Goal: Contribute content: Add original content to the website for others to see

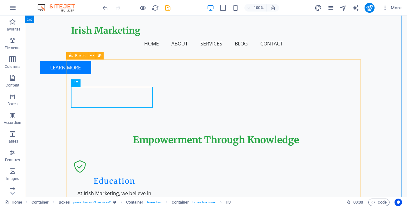
scroll to position [537, 0]
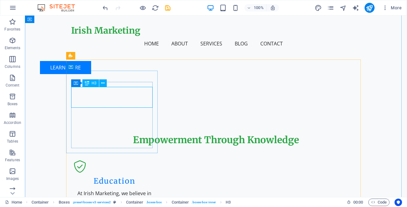
click at [120, 93] on div "H2 Banner Container Menu Bar Menu Spacer Text Spacer Button Image with text Con…" at bounding box center [216, 107] width 382 height 182
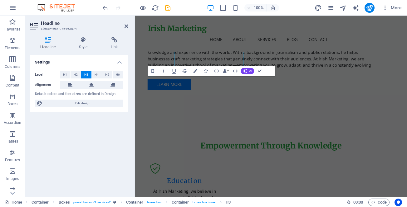
scroll to position [566, 0]
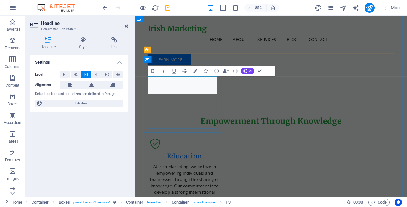
copy h3 "Digital Marketing Strategy"
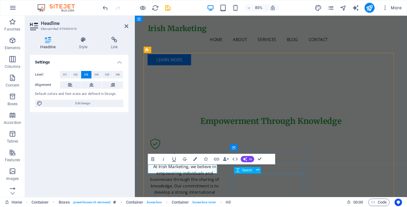
click at [263, 169] on div "Spacer" at bounding box center [249, 170] width 30 height 7
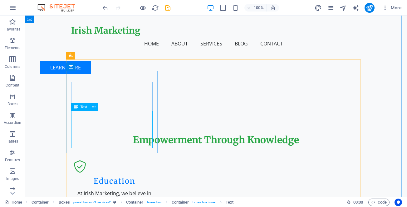
click at [130, 124] on div "H2 Banner Container Menu Bar Menu Spacer Text Spacer Button Image with text Con…" at bounding box center [216, 107] width 382 height 182
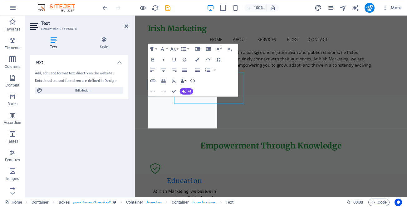
scroll to position [566, 0]
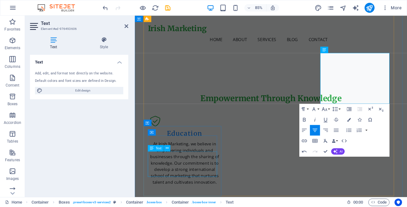
scroll to position [628, 0]
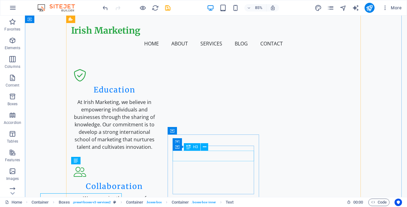
scroll to position [599, 0]
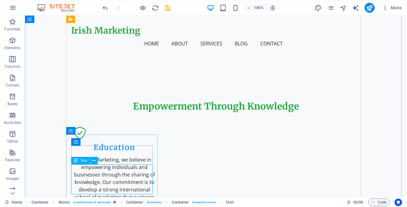
scroll to position [628, 0]
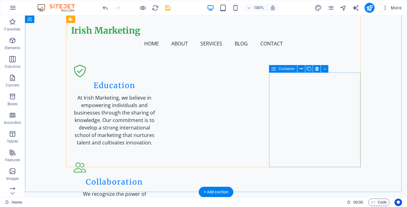
scroll to position [662, 0]
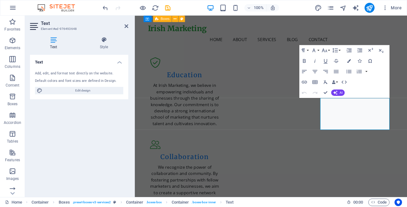
scroll to position [691, 0]
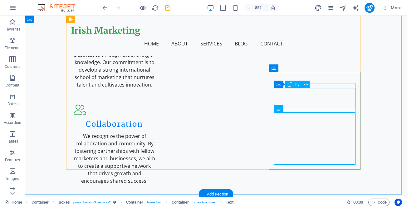
scroll to position [662, 0]
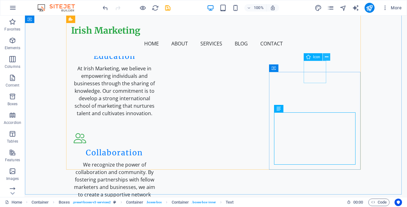
click at [326, 56] on icon at bounding box center [326, 57] width 3 height 7
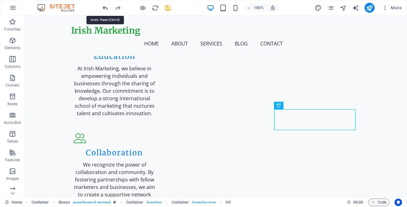
click at [105, 6] on icon "undo" at bounding box center [105, 7] width 7 height 7
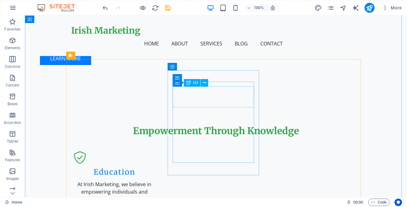
scroll to position [537, 0]
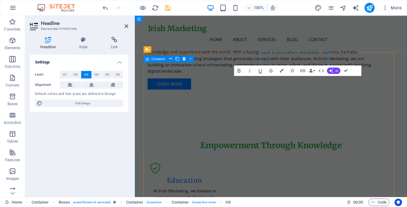
scroll to position [566, 0]
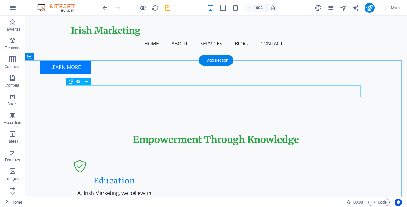
scroll to position [444, 0]
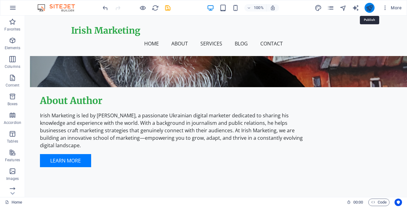
click at [370, 7] on icon "publish" at bounding box center [369, 7] width 7 height 7
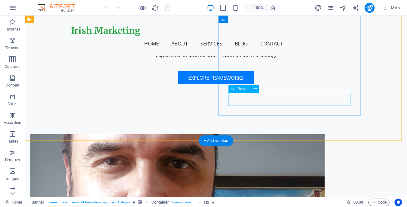
scroll to position [218, 0]
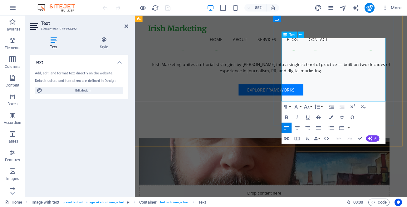
drag, startPoint x: 333, startPoint y: 91, endPoint x: 463, endPoint y: 117, distance: 132.4
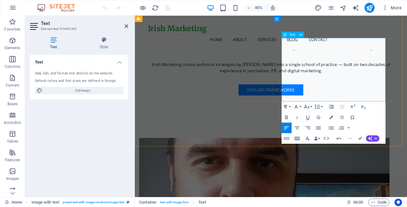
drag, startPoint x: 404, startPoint y: 99, endPoint x: 361, endPoint y: 113, distance: 44.8
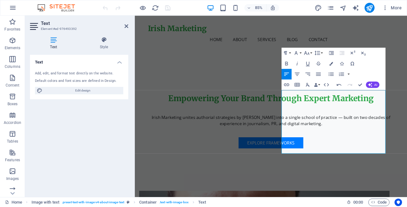
scroll to position [156, 0]
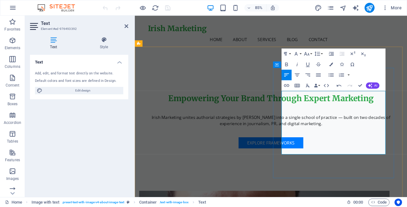
drag, startPoint x: 396, startPoint y: 162, endPoint x: 296, endPoint y: 108, distance: 114.0
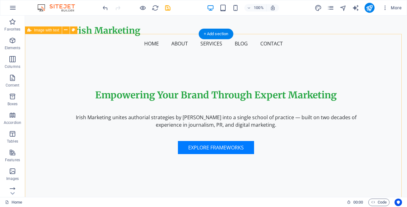
scroll to position [145, 0]
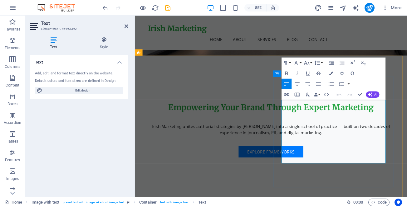
copy p "Irish Marketing is a framework developed by Mykhailo Sheludko, a Ukrainian digi…"
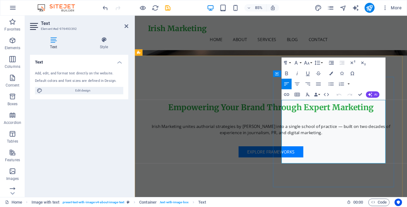
drag, startPoint x: 348, startPoint y: 118, endPoint x: 377, endPoint y: 119, distance: 29.0
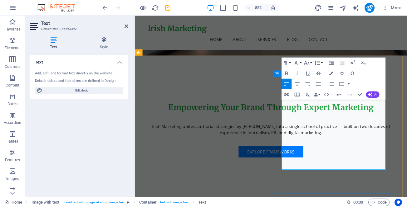
copy p "Irish Marketing is the lens through which we develop and assess our marketing a…"
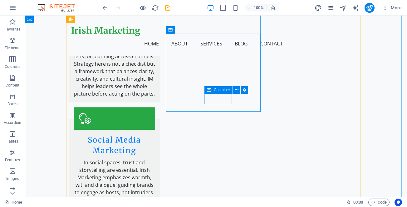
scroll to position [1035, 0]
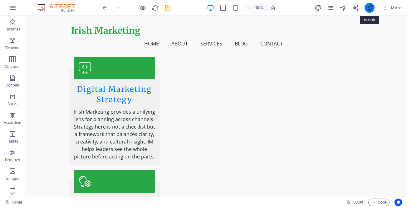
click at [369, 6] on icon "publish" at bounding box center [369, 7] width 7 height 7
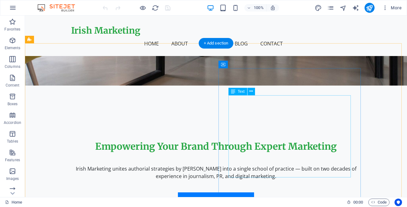
scroll to position [156, 0]
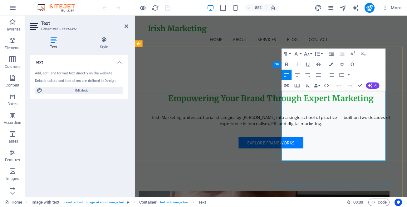
drag, startPoint x: 318, startPoint y: 122, endPoint x: 335, endPoint y: 123, distance: 16.9
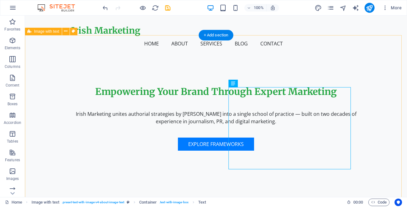
scroll to position [158, 0]
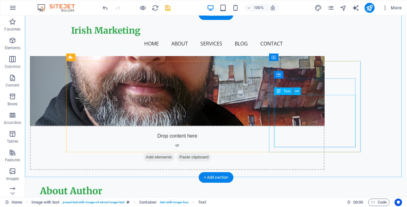
scroll to position [379, 0]
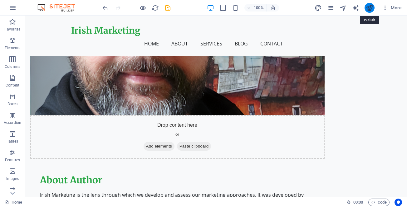
click at [371, 8] on icon "publish" at bounding box center [369, 7] width 7 height 7
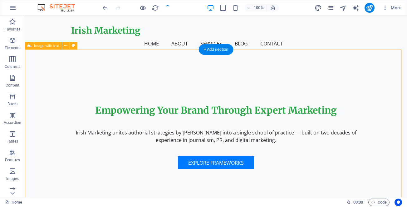
scroll to position [161, 0]
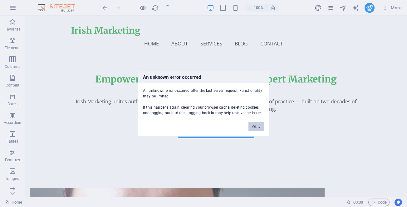
click at [253, 128] on button "Okay" at bounding box center [256, 126] width 16 height 9
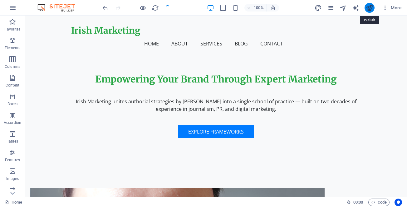
click at [369, 9] on icon "publish" at bounding box center [369, 7] width 7 height 7
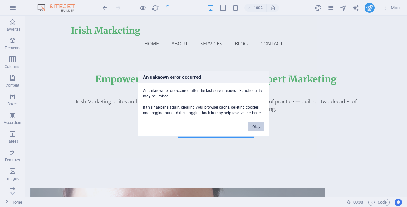
click at [258, 124] on button "Okay" at bounding box center [256, 126] width 16 height 9
